Goal: Task Accomplishment & Management: Manage account settings

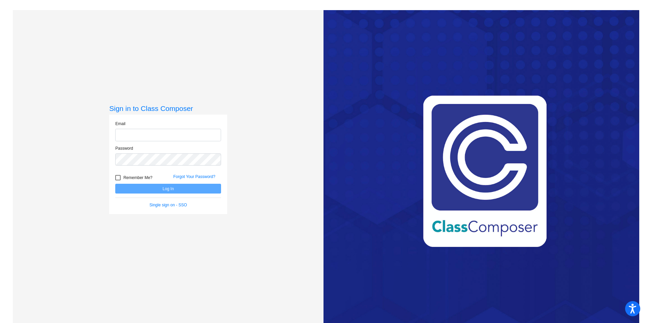
type input "[EMAIL_ADDRESS][DOMAIN_NAME]"
click at [165, 189] on button "Log In" at bounding box center [168, 189] width 106 height 10
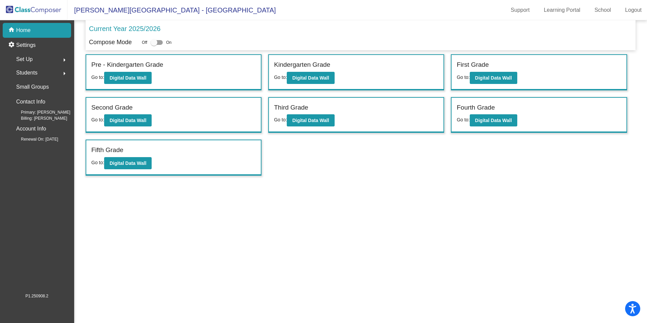
click at [40, 67] on div "Students arrow_right" at bounding box center [39, 72] width 64 height 13
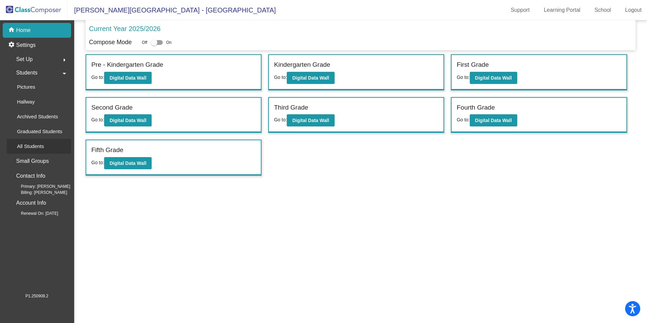
click at [29, 144] on p "All Students" at bounding box center [30, 146] width 27 height 8
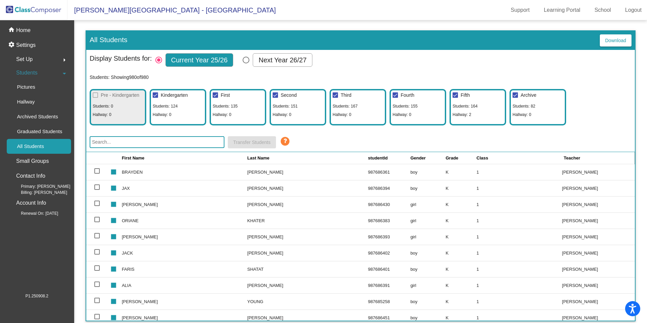
click at [46, 79] on div "Students arrow_drop_down" at bounding box center [39, 72] width 64 height 13
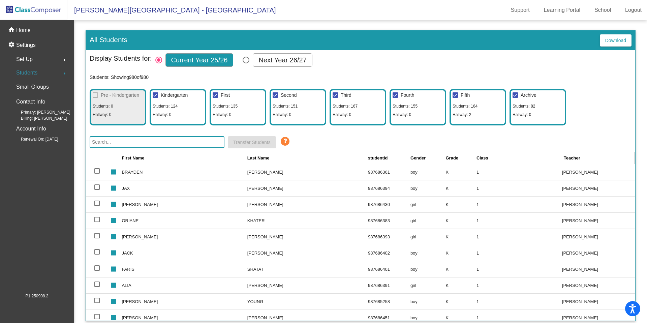
click at [47, 75] on div "Students arrow_right" at bounding box center [39, 72] width 64 height 13
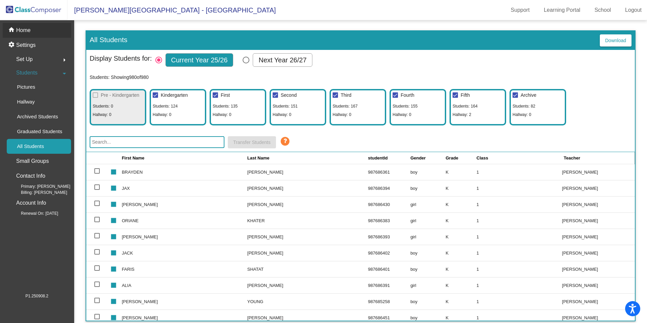
click at [34, 33] on div "home Home" at bounding box center [37, 30] width 68 height 15
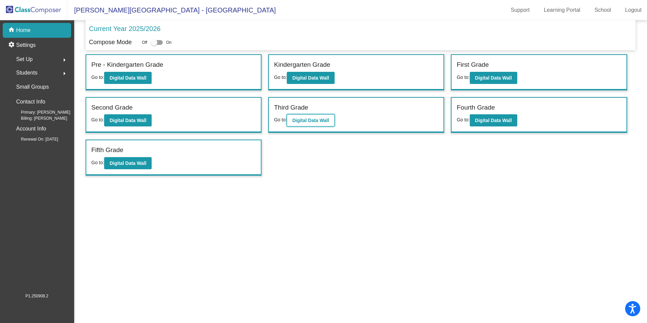
click at [312, 122] on b "Digital Data Wall" at bounding box center [310, 120] width 37 height 5
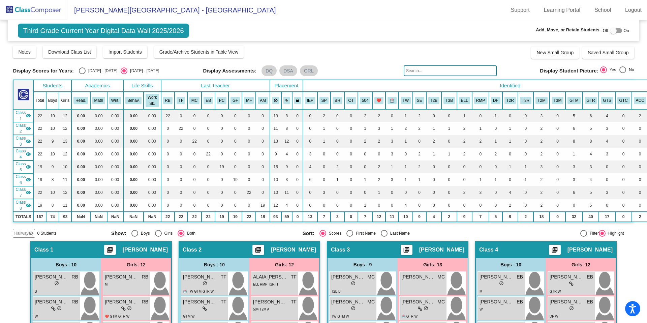
click at [35, 9] on img at bounding box center [33, 10] width 67 height 20
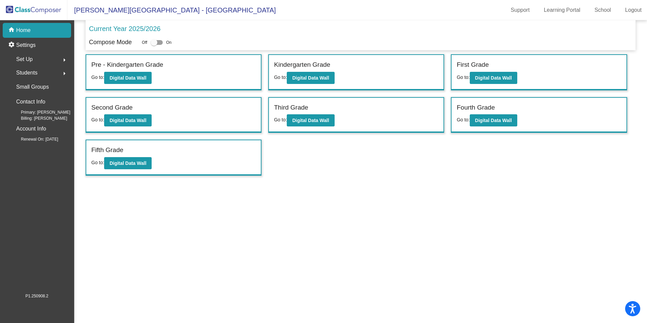
click at [52, 73] on div "Students arrow_right" at bounding box center [39, 72] width 64 height 13
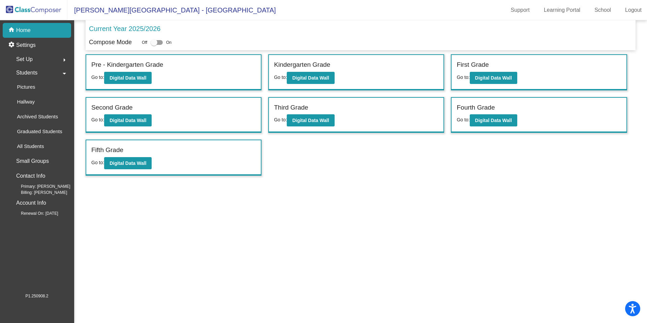
click at [50, 76] on div "Students arrow_drop_down" at bounding box center [39, 72] width 64 height 13
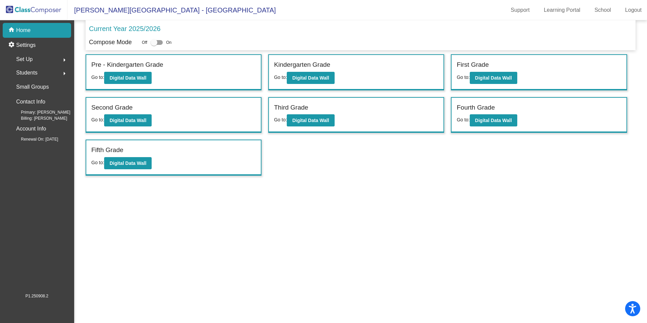
click at [50, 76] on div "Students arrow_right" at bounding box center [39, 72] width 64 height 13
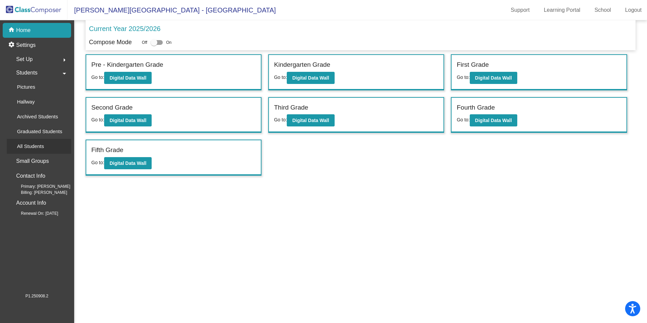
click at [31, 147] on p "All Students" at bounding box center [30, 146] width 27 height 8
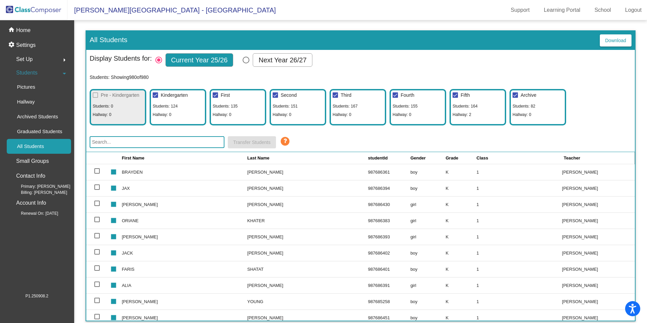
click at [117, 144] on input "text" at bounding box center [157, 142] width 135 height 12
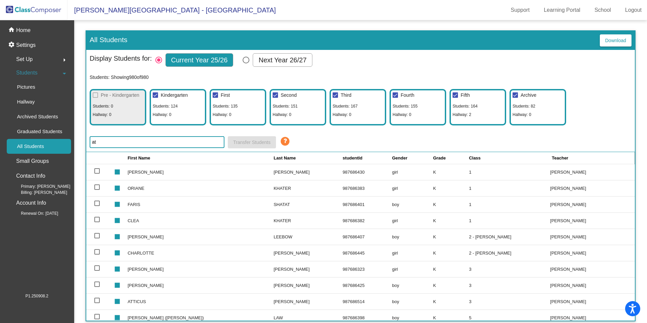
type input "a"
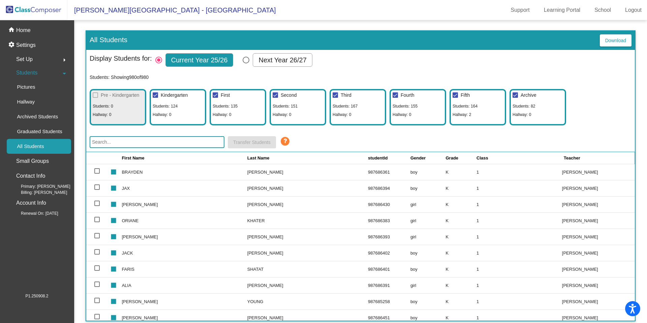
click at [144, 145] on input "text" at bounding box center [157, 142] width 135 height 12
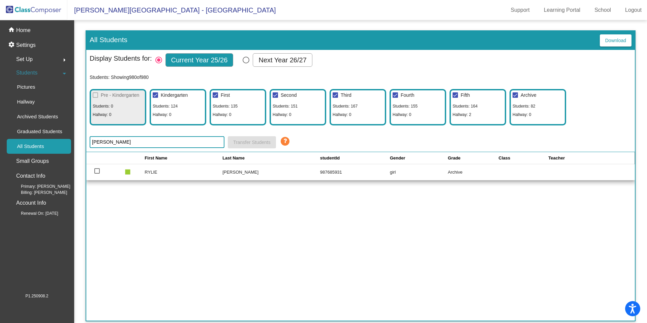
click at [125, 138] on input "[PERSON_NAME]" at bounding box center [157, 142] width 135 height 12
click at [127, 139] on input "[PERSON_NAME]" at bounding box center [157, 142] width 135 height 12
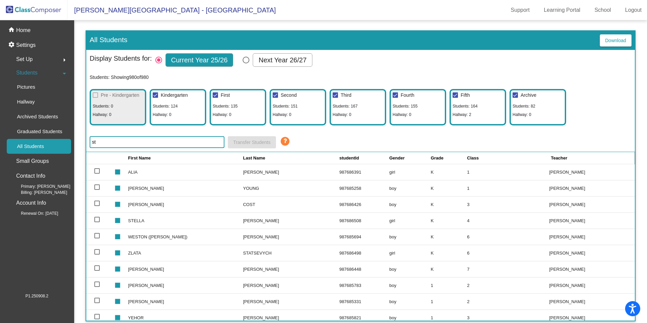
type input "s"
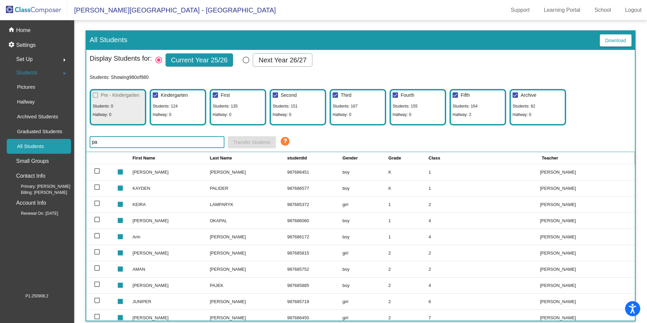
type input "p"
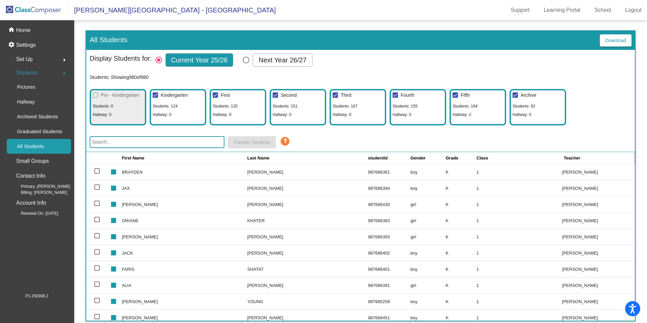
click at [161, 144] on input "text" at bounding box center [157, 142] width 135 height 12
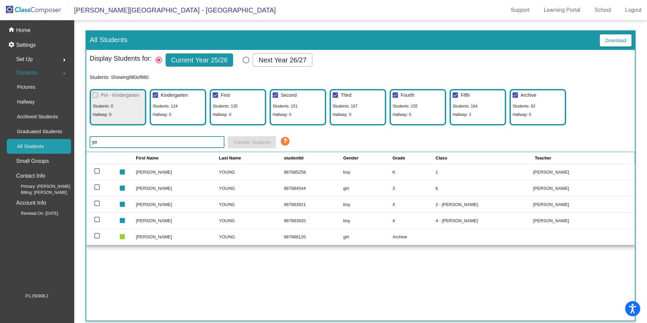
type input "y"
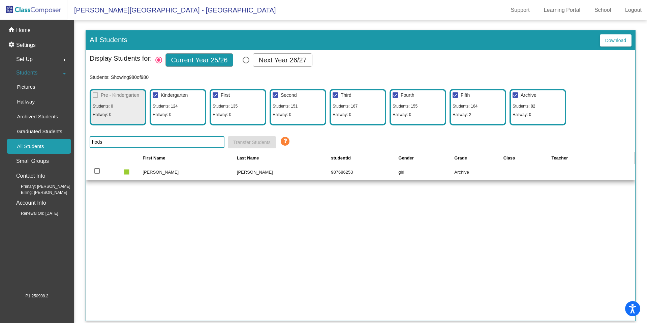
click at [147, 144] on input "hods" at bounding box center [157, 142] width 135 height 12
type input "h"
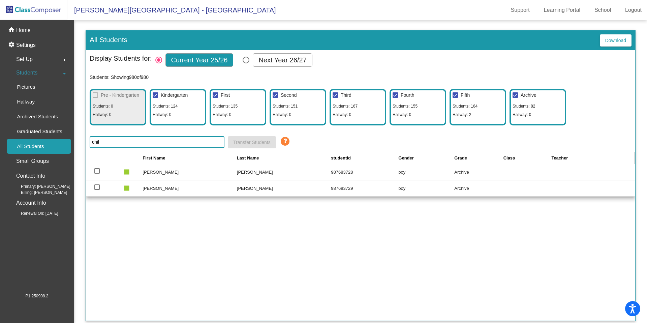
click at [111, 143] on input "chil" at bounding box center [157, 142] width 135 height 12
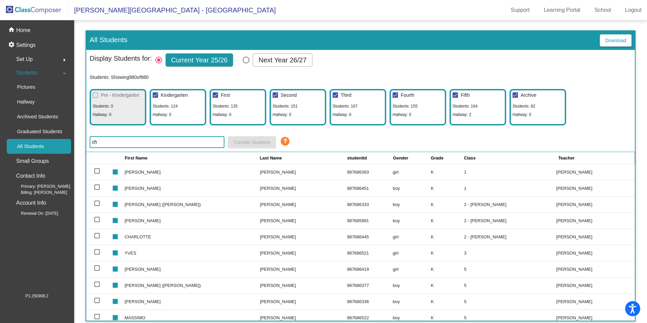
type input "c"
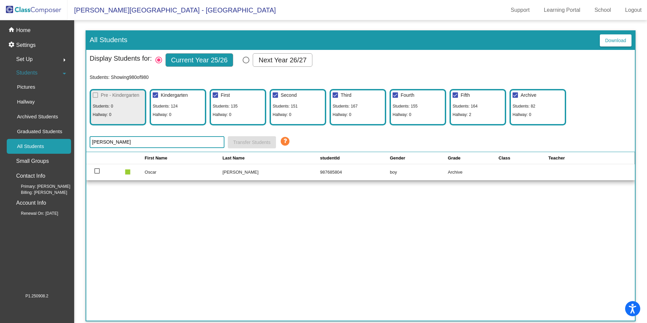
click at [114, 142] on input "[PERSON_NAME]" at bounding box center [157, 142] width 135 height 12
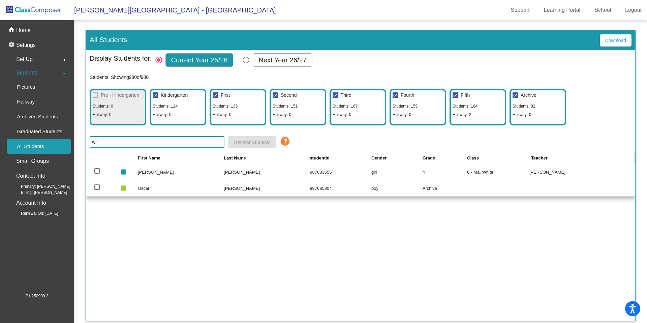
type input "w"
click at [117, 136] on input "zel" at bounding box center [157, 142] width 135 height 12
click at [117, 139] on input "zel" at bounding box center [157, 142] width 135 height 12
type input "z"
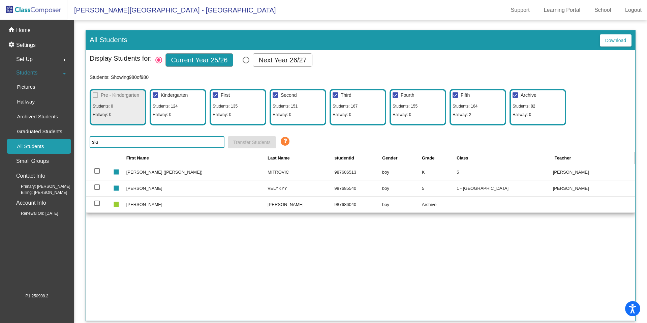
click at [113, 141] on input "sla" at bounding box center [157, 142] width 135 height 12
type input "s"
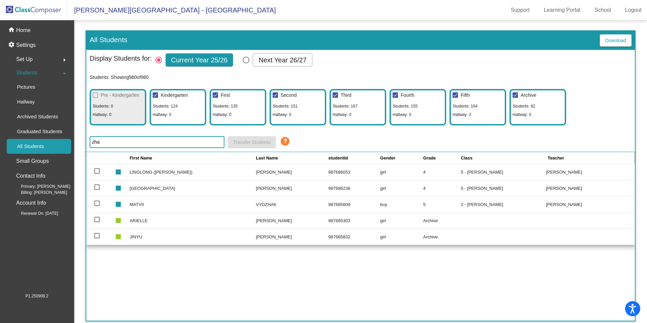
click at [126, 137] on input "zha" at bounding box center [157, 142] width 135 height 12
click at [126, 143] on input "zha" at bounding box center [157, 142] width 135 height 12
type input "z"
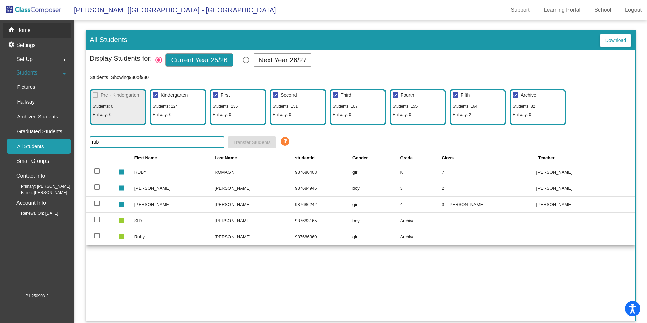
type input "rub"
click at [27, 30] on p "Home" at bounding box center [23, 30] width 14 height 8
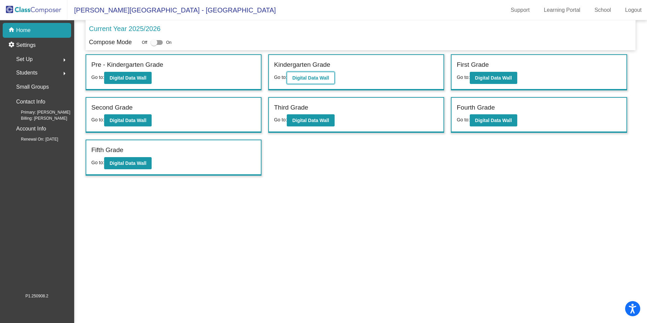
click at [308, 81] on button "Digital Data Wall" at bounding box center [311, 78] width 48 height 12
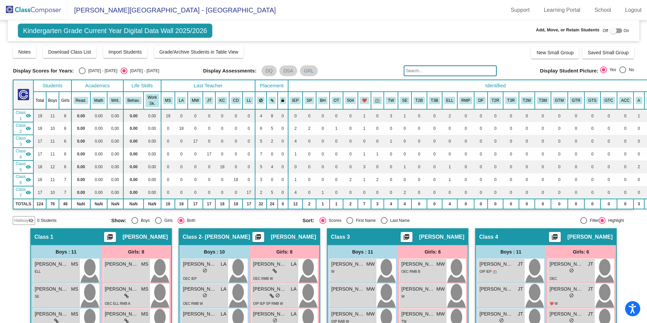
click at [418, 69] on input "text" at bounding box center [450, 70] width 93 height 11
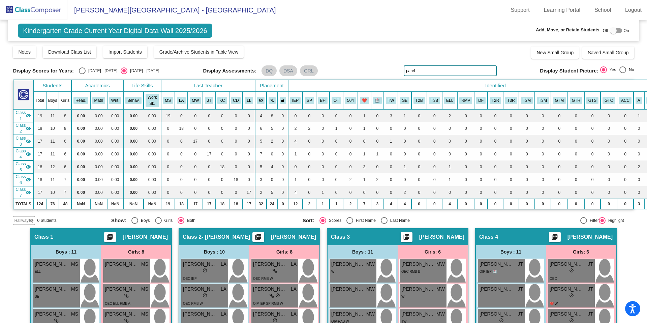
type input "parel"
click at [458, 54] on div "Notes Download Class List Import Students Grade/Archive Students in Table View …" at bounding box center [323, 51] width 621 height 13
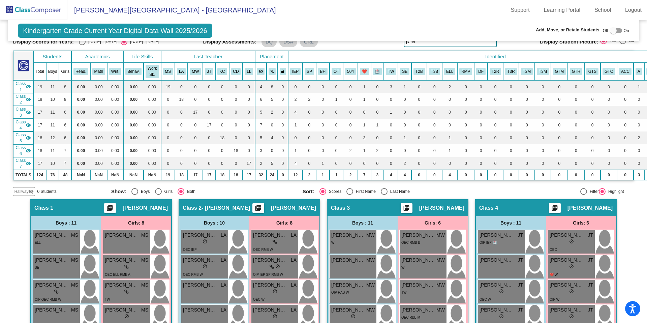
scroll to position [114, 0]
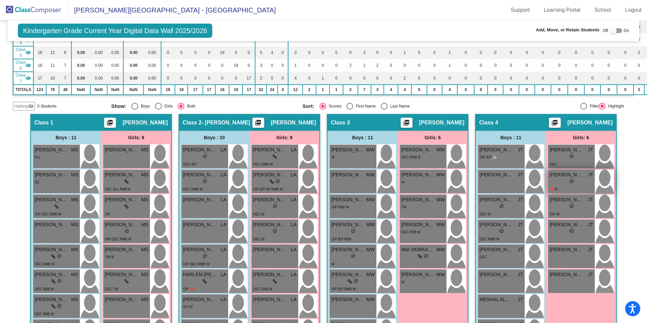
click at [569, 184] on div "lock do_not_disturb_alt" at bounding box center [571, 181] width 5 height 7
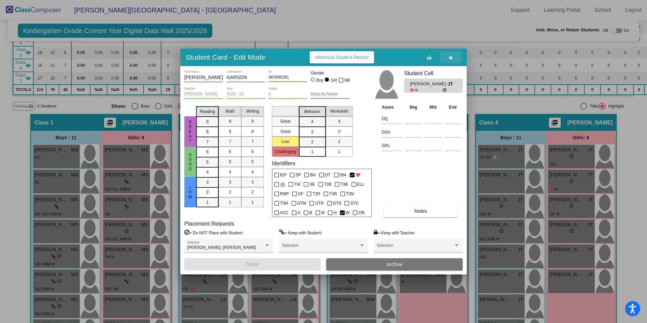
click at [452, 56] on button "button" at bounding box center [451, 57] width 22 height 12
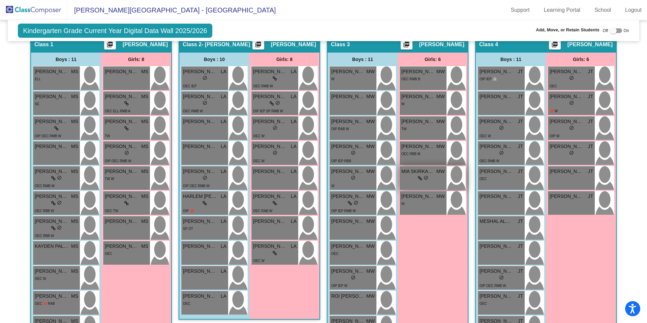
scroll to position [192, 0]
click at [424, 200] on div "W" at bounding box center [423, 203] width 43 height 7
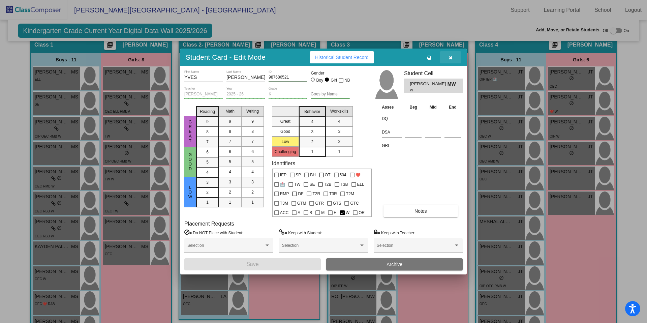
click at [448, 59] on button "button" at bounding box center [451, 57] width 22 height 12
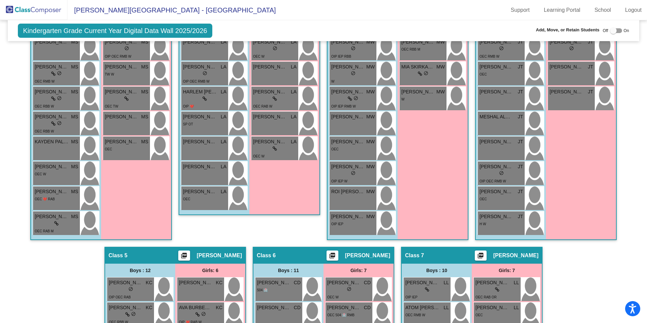
scroll to position [0, 0]
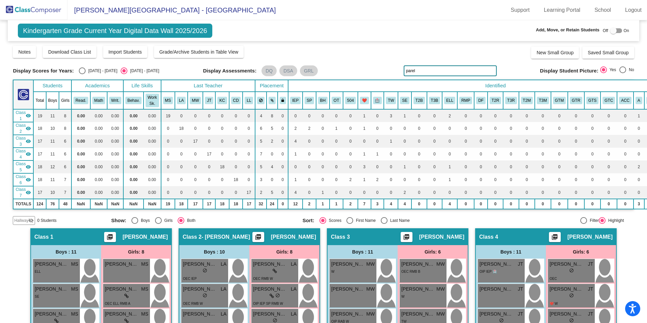
click at [44, 6] on img at bounding box center [33, 10] width 67 height 20
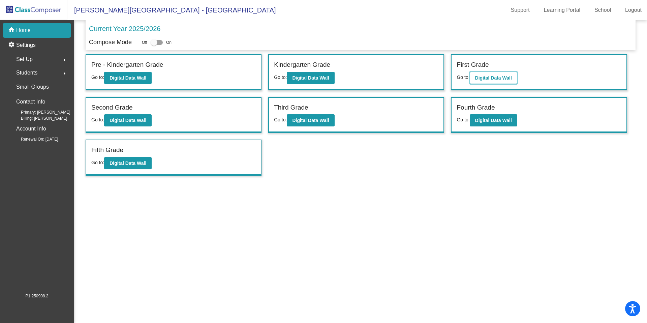
click at [510, 75] on b "Digital Data Wall" at bounding box center [493, 77] width 37 height 5
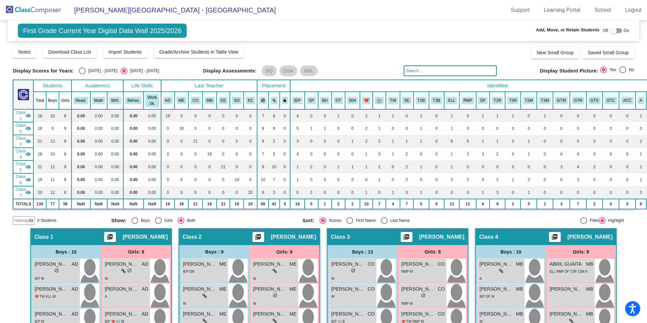
click at [423, 66] on input "text" at bounding box center [450, 70] width 93 height 11
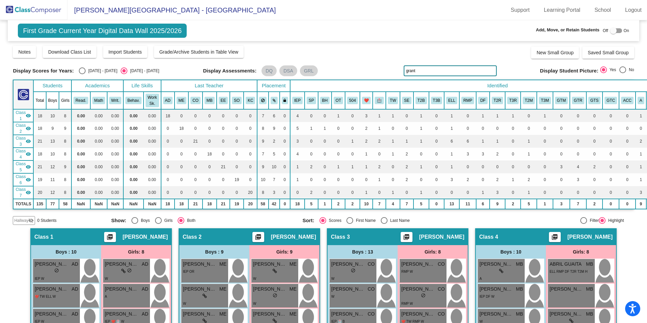
type input "grant"
click at [610, 30] on div at bounding box center [613, 30] width 7 height 7
checkbox input "true"
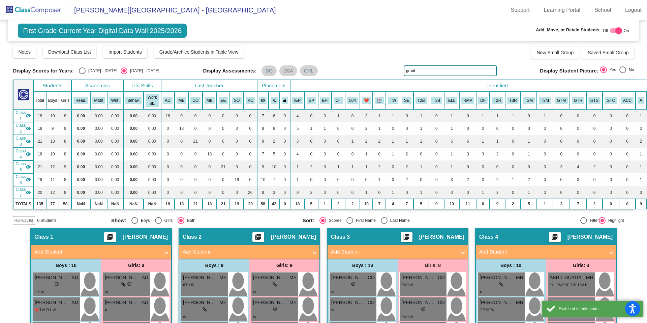
click at [426, 68] on input "grant" at bounding box center [450, 70] width 93 height 11
click at [41, 10] on img at bounding box center [33, 10] width 67 height 20
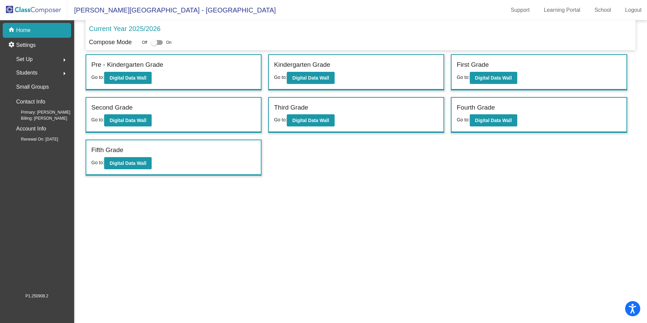
click at [37, 73] on span "Students" at bounding box center [26, 72] width 21 height 9
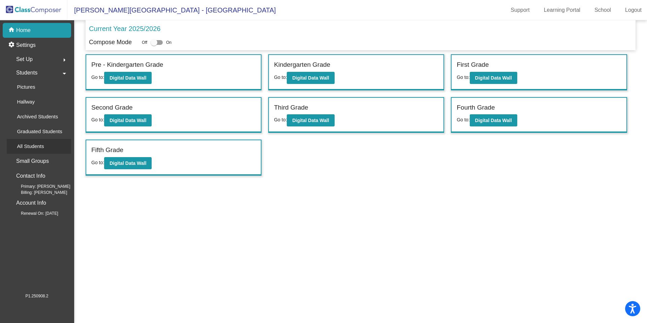
click at [33, 144] on p "All Students" at bounding box center [30, 146] width 27 height 8
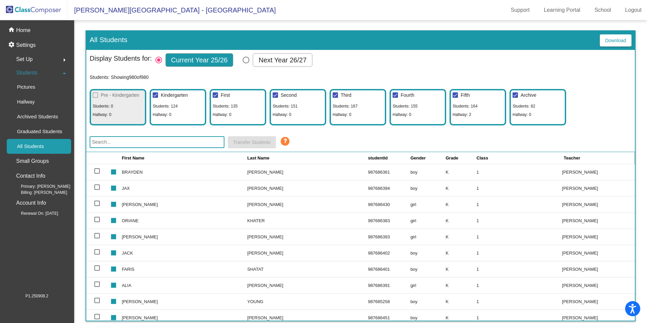
click at [116, 138] on input "text" at bounding box center [157, 142] width 135 height 12
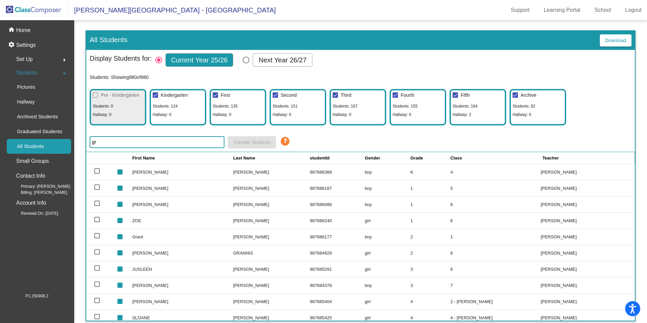
type input "g"
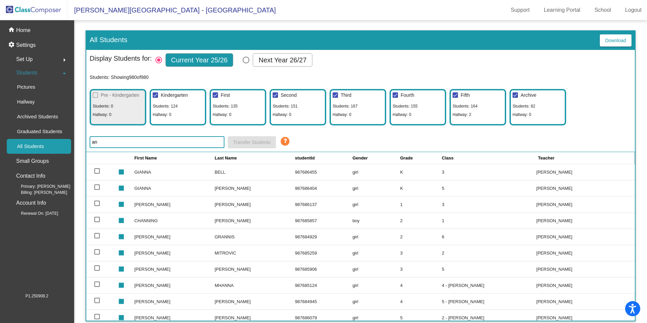
type input "a"
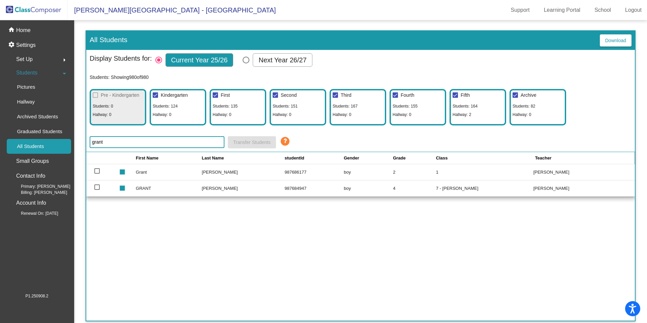
type input "grant"
click at [29, 31] on p "Home" at bounding box center [23, 30] width 14 height 8
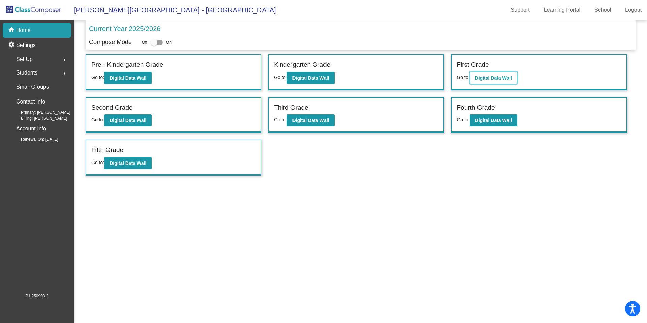
click at [500, 78] on b "Digital Data Wall" at bounding box center [493, 77] width 37 height 5
